Goal: Information Seeking & Learning: Learn about a topic

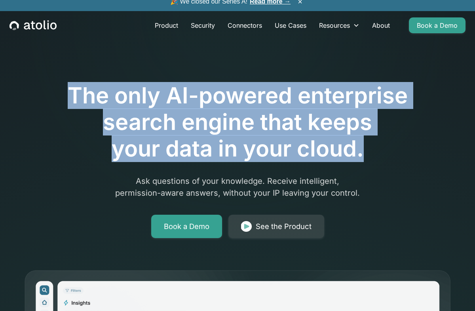
drag, startPoint x: 373, startPoint y: 150, endPoint x: 323, endPoint y: 80, distance: 86.6
click at [323, 80] on div "The only AI-powered enterprise search engine that keeps your data in your cloud…" at bounding box center [237, 138] width 405 height 200
click at [291, 125] on h1 "The only AI-powered enterprise search engine that keeps your data in your cloud." at bounding box center [237, 122] width 405 height 80
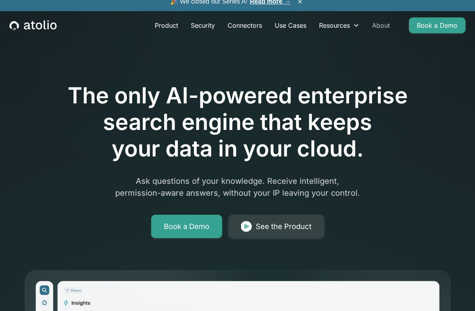
click at [378, 24] on link "About" at bounding box center [381, 25] width 30 height 16
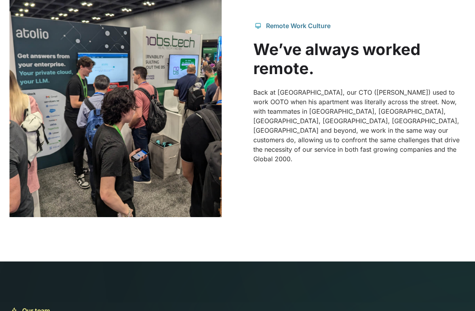
scroll to position [804, 0]
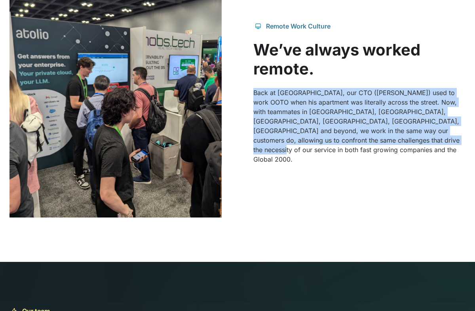
drag, startPoint x: 417, startPoint y: 146, endPoint x: 349, endPoint y: 93, distance: 86.4
click at [349, 93] on div "Remote Work Culture We’ve always worked remote. Back at [GEOGRAPHIC_DATA], our …" at bounding box center [359, 92] width 212 height 142
click at [338, 113] on p "Back at [GEOGRAPHIC_DATA], our CTO ([PERSON_NAME]) used to work OOTO when his a…" at bounding box center [359, 126] width 212 height 76
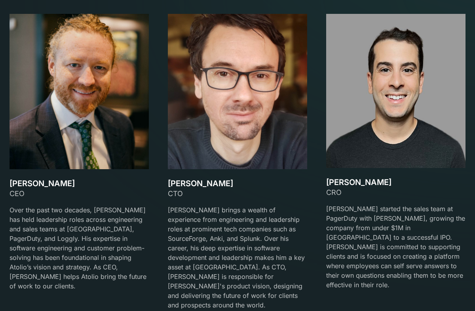
scroll to position [1161, 0]
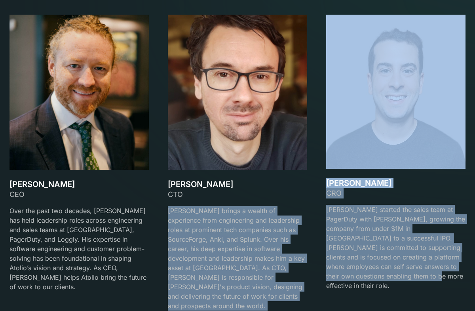
drag, startPoint x: 410, startPoint y: 275, endPoint x: 287, endPoint y: 190, distance: 149.6
click at [287, 190] on div "David Lanstein CEO Over the past two decades, David has held leadership roles a…" at bounding box center [237, 167] width 456 height 305
click at [246, 200] on div at bounding box center [237, 202] width 139 height 6
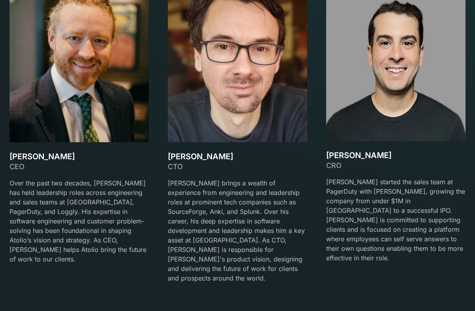
scroll to position [1198, 0]
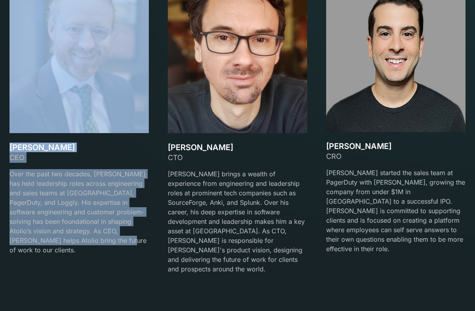
drag, startPoint x: 123, startPoint y: 240, endPoint x: 64, endPoint y: 124, distance: 130.4
click at [64, 124] on div "David Lanstein CEO Over the past two decades, David has held leadership roles a…" at bounding box center [78, 130] width 139 height 305
click at [194, 203] on p "Gareth brings a wealth of experience from engineering and leadership roles at p…" at bounding box center [237, 221] width 139 height 104
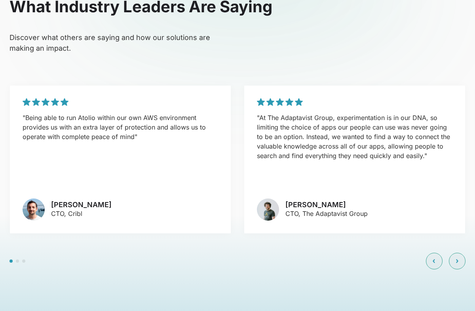
scroll to position [1794, 0]
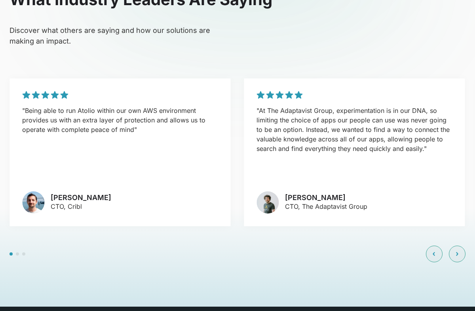
click at [393, 106] on p ""At The Adaptavist Group, experimentation is in our DNA, so limiting the choice…" at bounding box center [353, 129] width 195 height 47
